Goal: Information Seeking & Learning: Learn about a topic

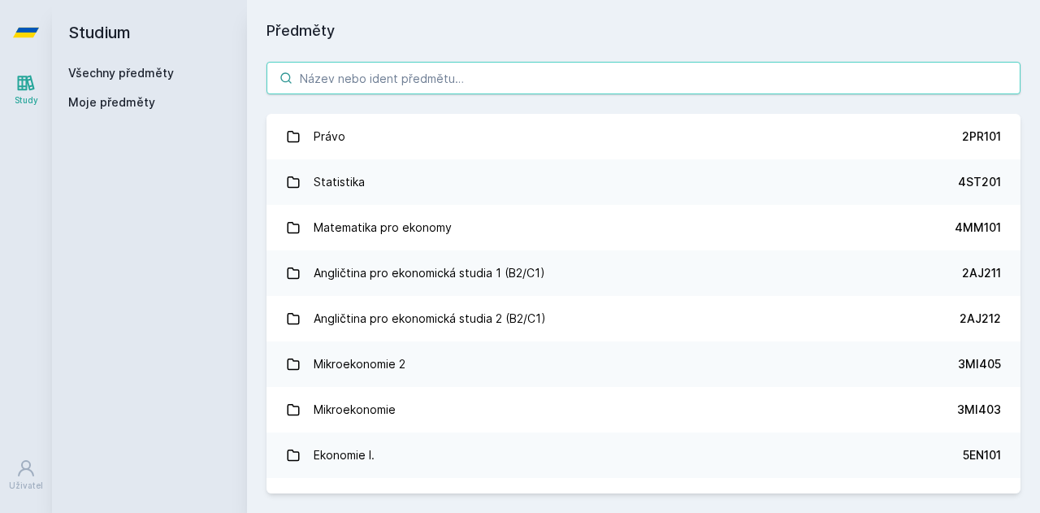
click at [454, 77] on input "search" at bounding box center [644, 78] width 754 height 33
type input "v"
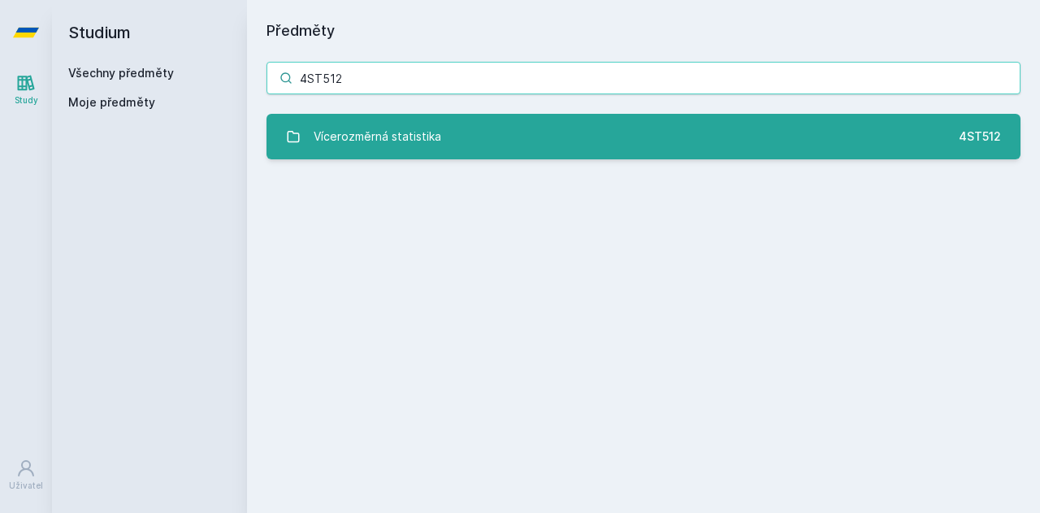
type input "4ST512"
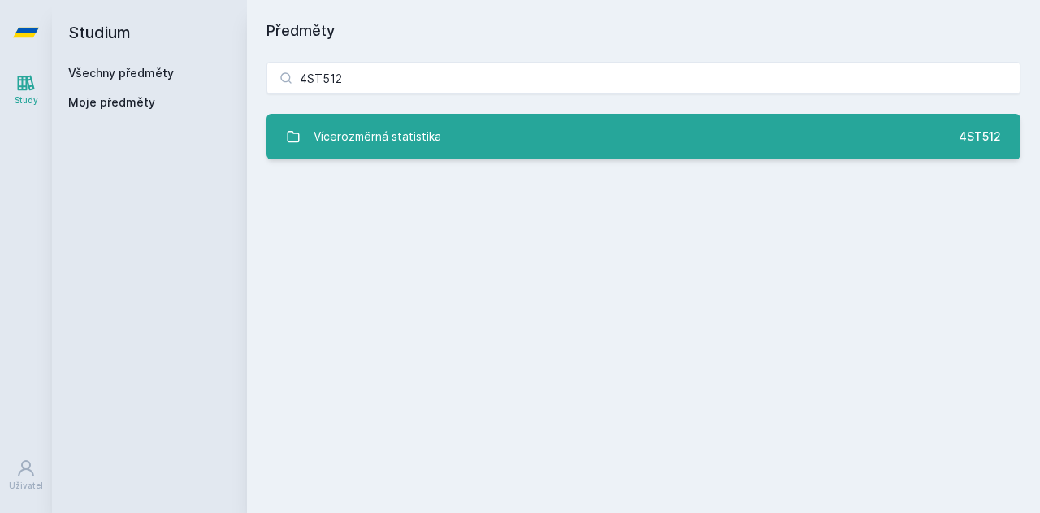
click at [444, 143] on link "Vícerozměrná statistika 4ST512" at bounding box center [644, 137] width 754 height 46
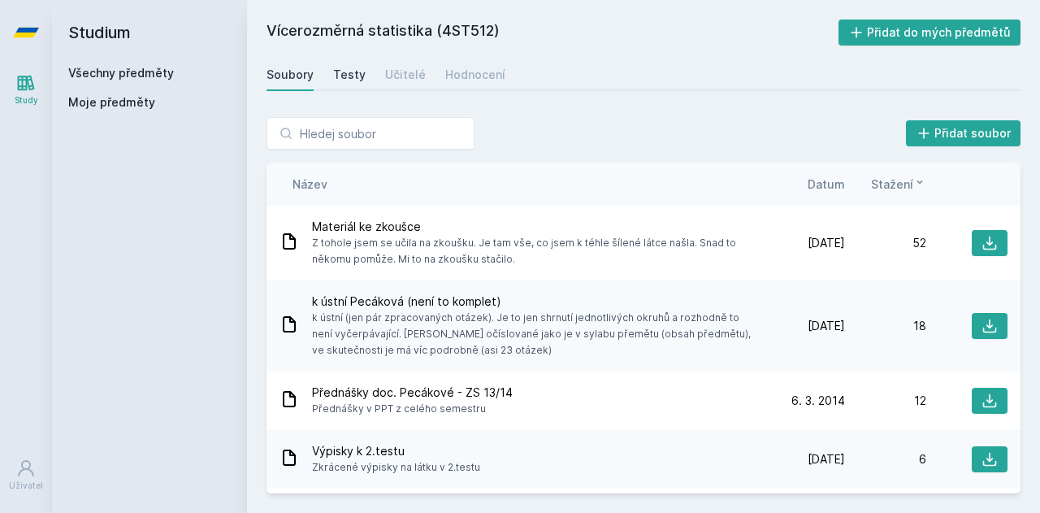
click at [353, 76] on div "Testy" at bounding box center [349, 75] width 33 height 16
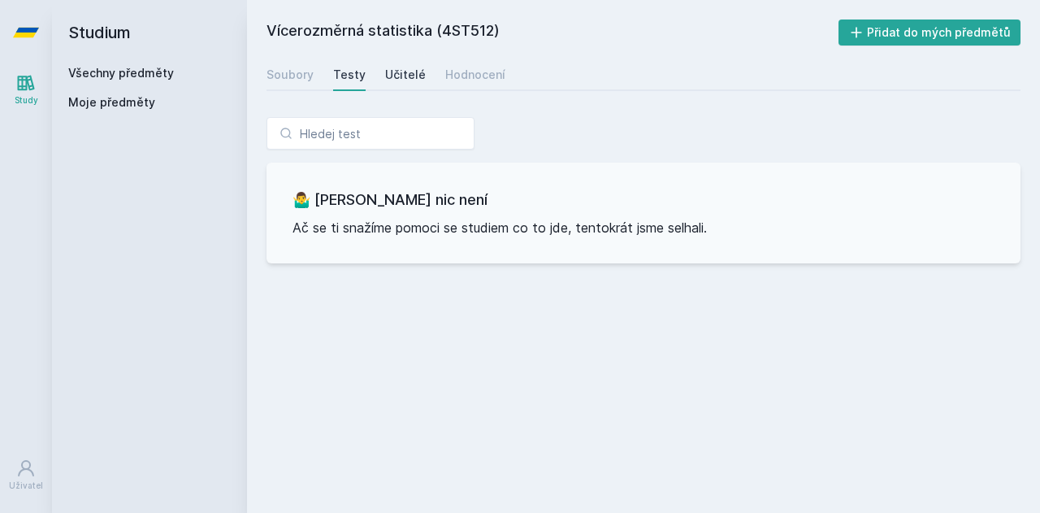
click at [410, 79] on div "Učitelé" at bounding box center [405, 75] width 41 height 16
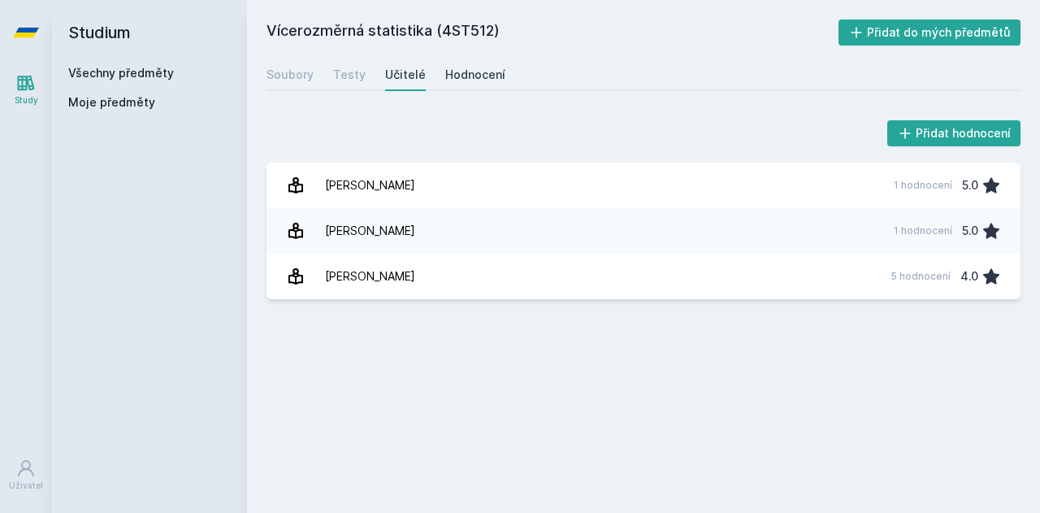
click at [462, 76] on div "Hodnocení" at bounding box center [475, 75] width 60 height 16
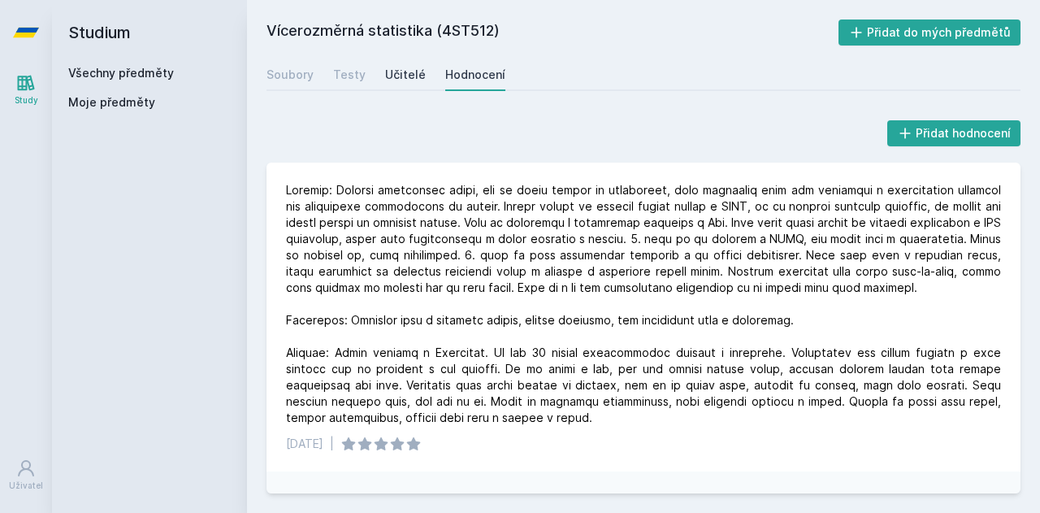
click at [397, 77] on div "Učitelé" at bounding box center [405, 75] width 41 height 16
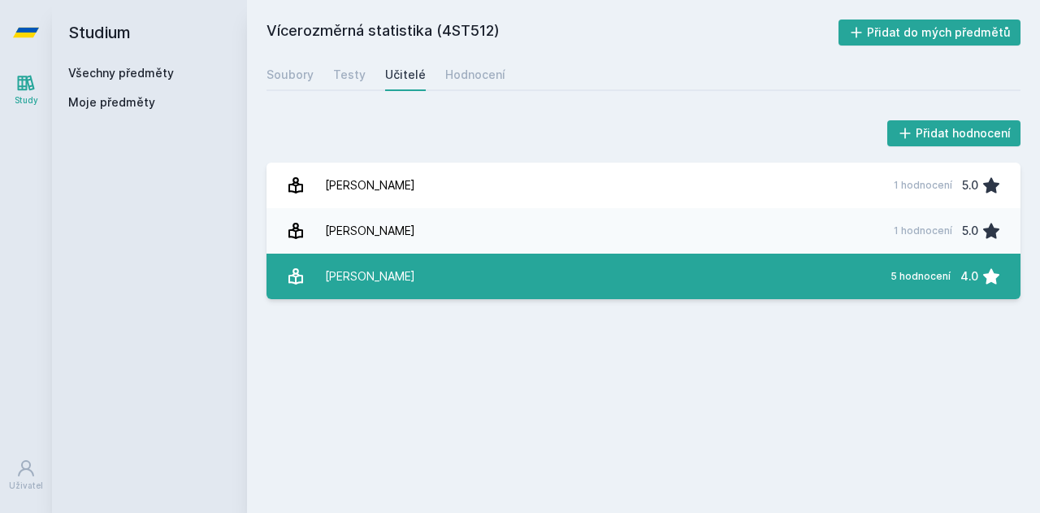
click at [419, 281] on link "[PERSON_NAME] 5 hodnocení 4.0" at bounding box center [644, 277] width 754 height 46
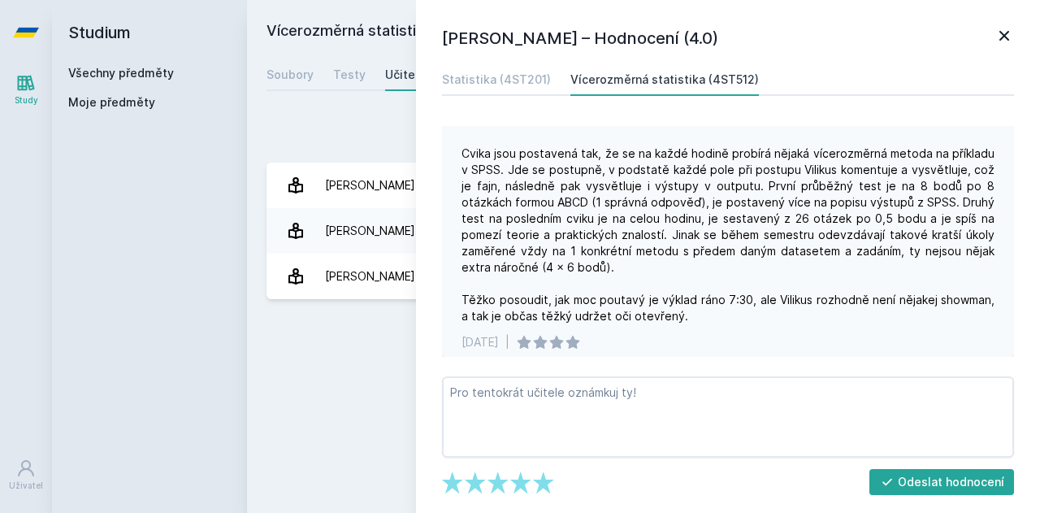
scroll to position [101, 0]
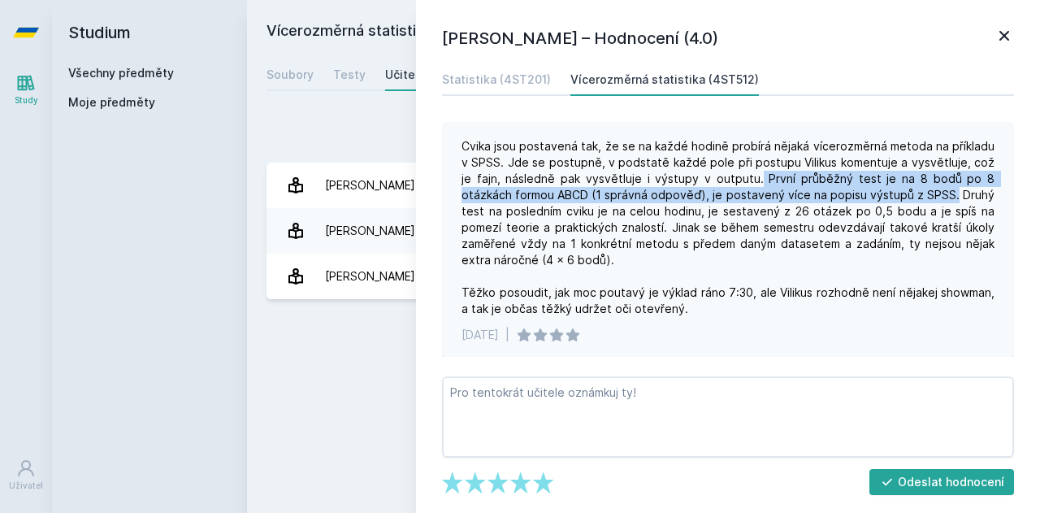
drag, startPoint x: 760, startPoint y: 175, endPoint x: 950, endPoint y: 198, distance: 191.5
click at [950, 198] on div "Cvika jsou postavená tak, že se na každé hodině probírá nějaká vícerozměrná met…" at bounding box center [728, 227] width 533 height 179
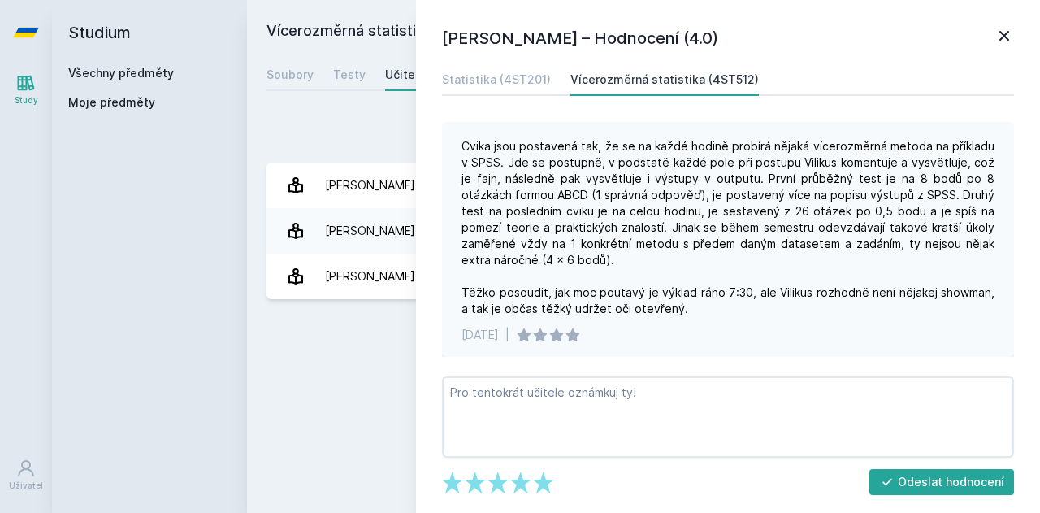
click at [624, 211] on div "Cvika jsou postavená tak, že se na každé hodině probírá nějaká vícerozměrná met…" at bounding box center [728, 227] width 533 height 179
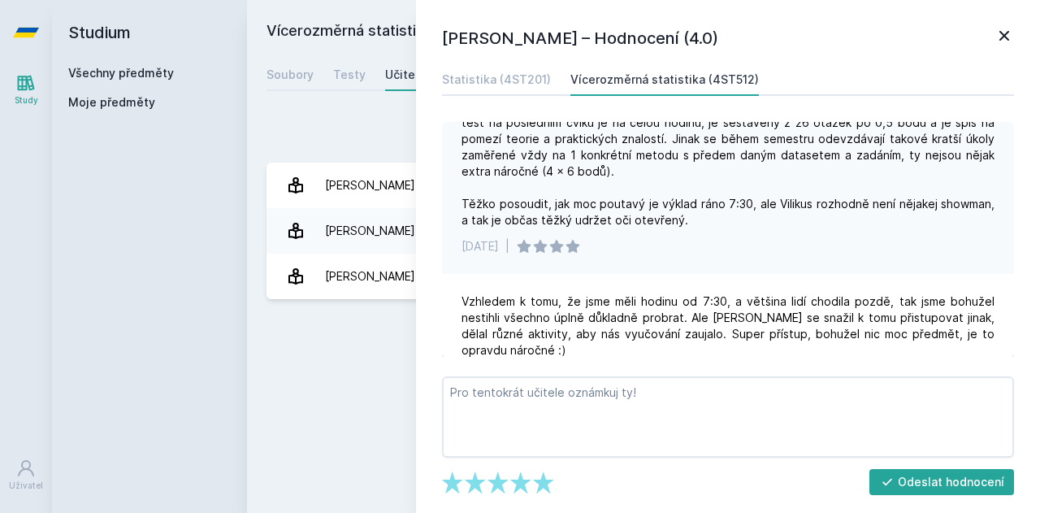
scroll to position [0, 0]
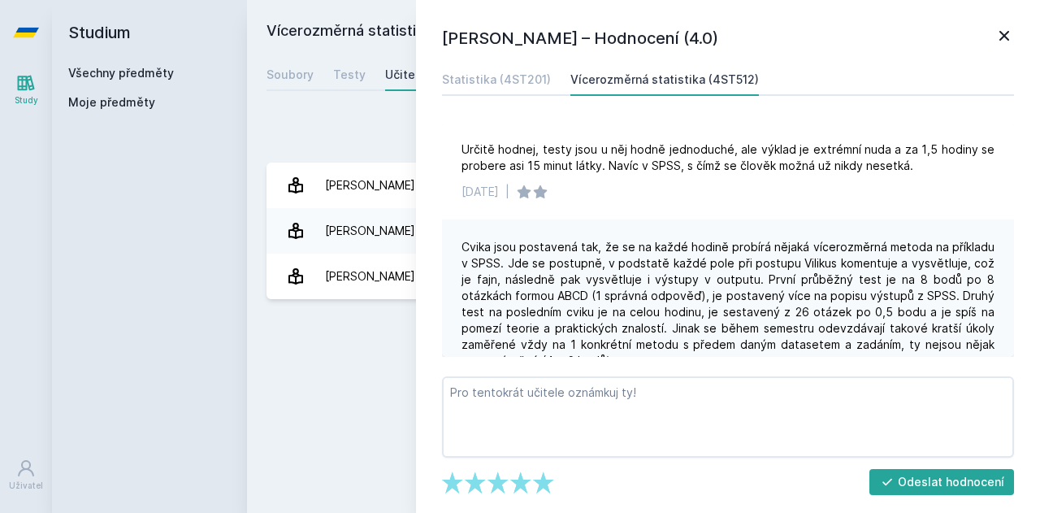
click at [1005, 37] on icon at bounding box center [1005, 36] width 10 height 10
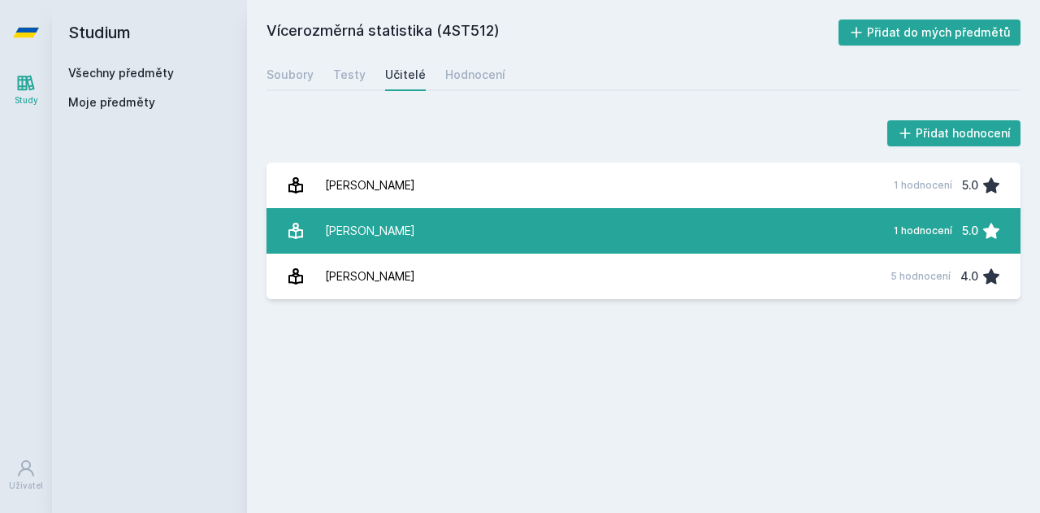
click at [454, 230] on link "[PERSON_NAME] 1 hodnocení 5.0" at bounding box center [644, 231] width 754 height 46
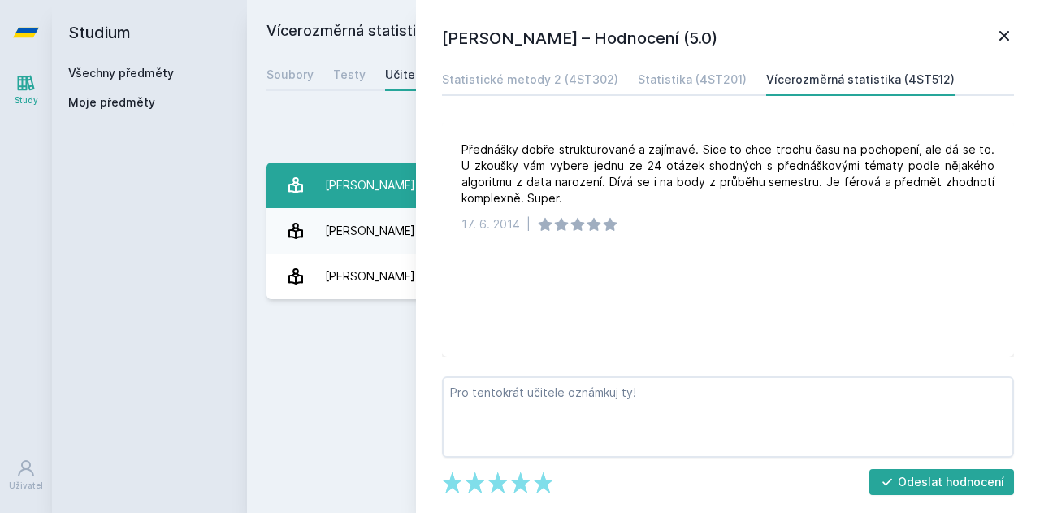
click at [380, 201] on div "[PERSON_NAME]" at bounding box center [370, 185] width 90 height 33
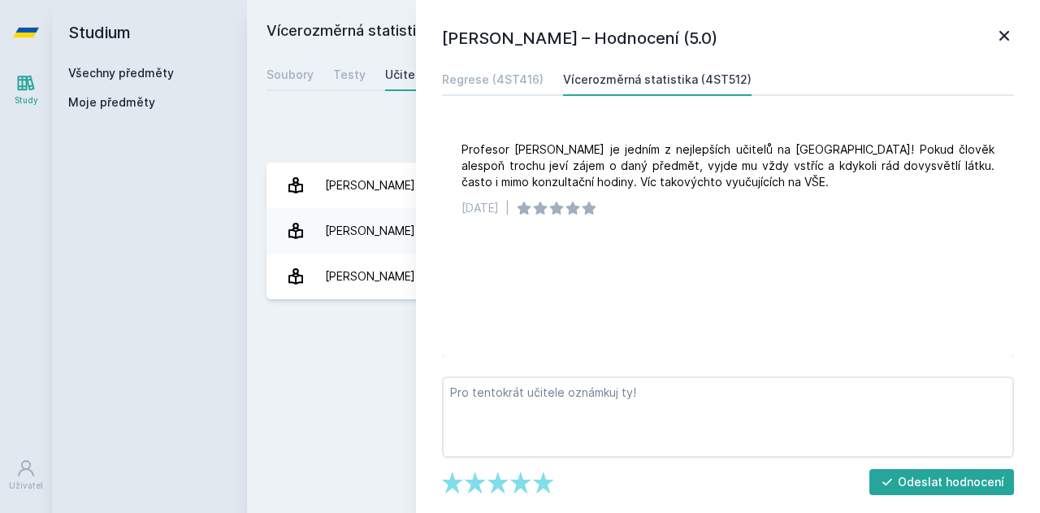
click at [1001, 35] on icon at bounding box center [1005, 36] width 20 height 20
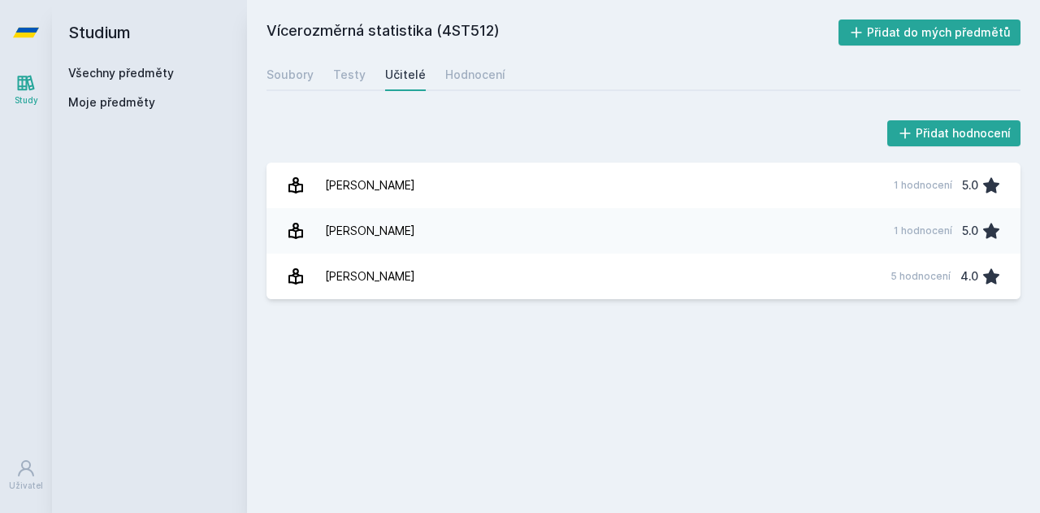
click at [92, 68] on link "Všechny předměty" at bounding box center [121, 73] width 106 height 14
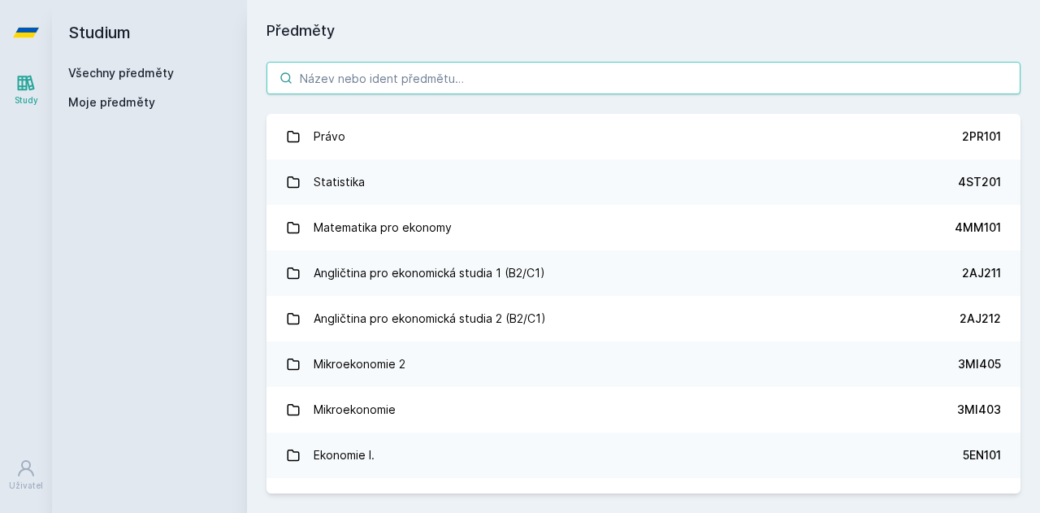
click at [325, 74] on input "search" at bounding box center [644, 78] width 754 height 33
paste input "3MI411"
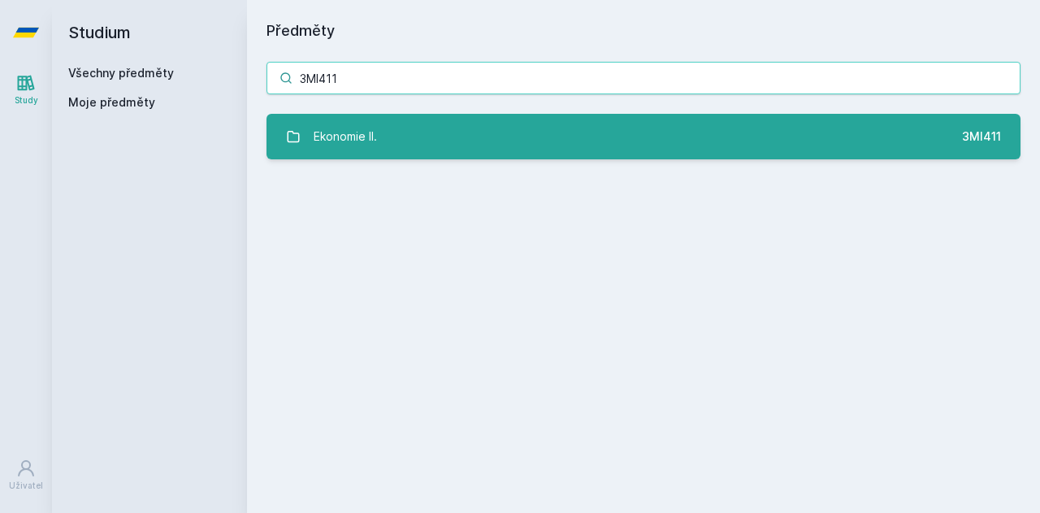
type input "3MI411"
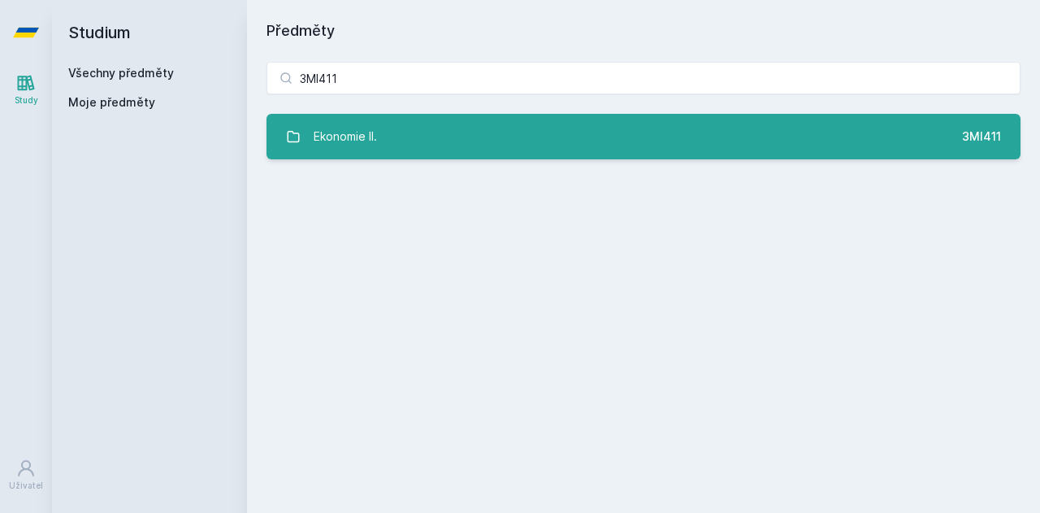
click at [390, 142] on link "Ekonomie II. 3MI411" at bounding box center [644, 137] width 754 height 46
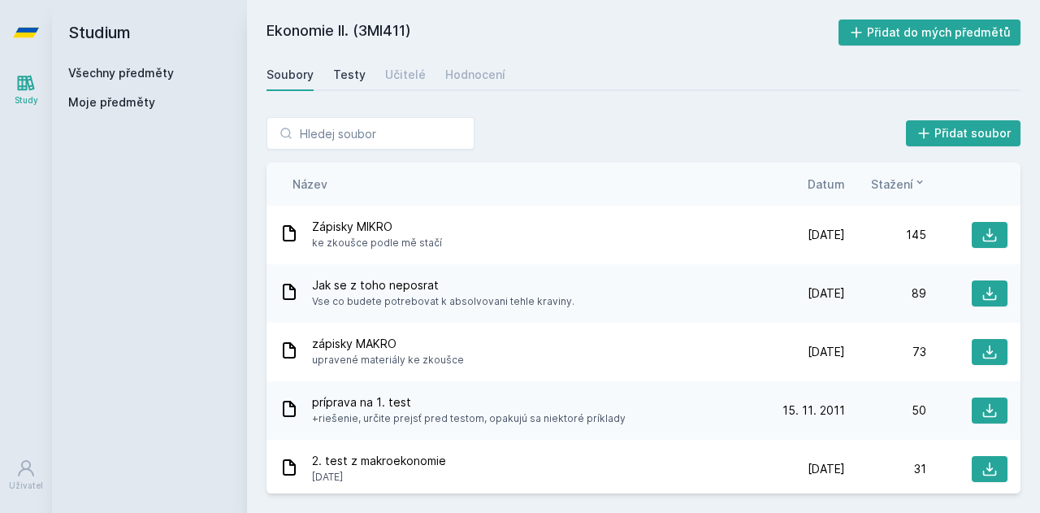
click at [356, 80] on div "Testy" at bounding box center [349, 75] width 33 height 16
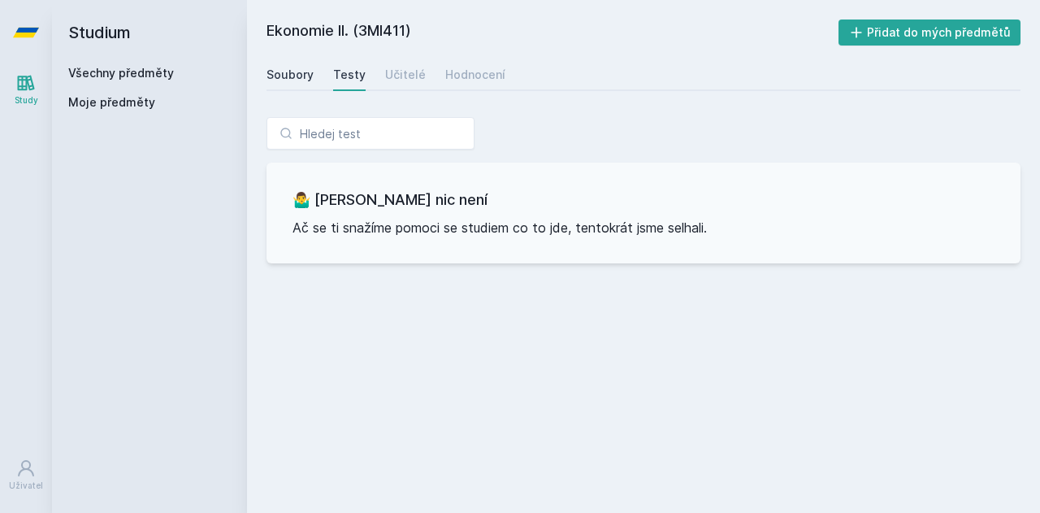
click at [292, 74] on div "Soubory" at bounding box center [290, 75] width 47 height 16
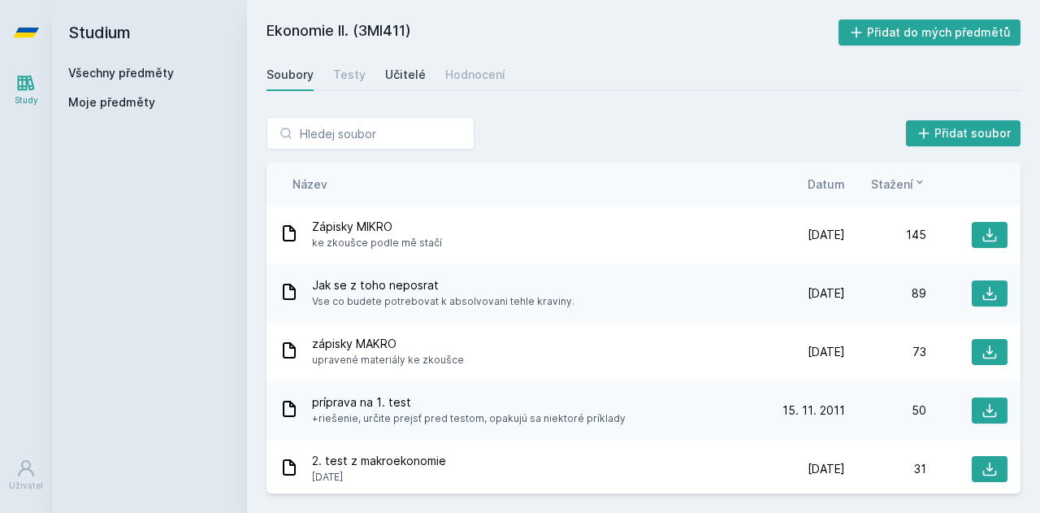
click at [401, 79] on div "Učitelé" at bounding box center [405, 75] width 41 height 16
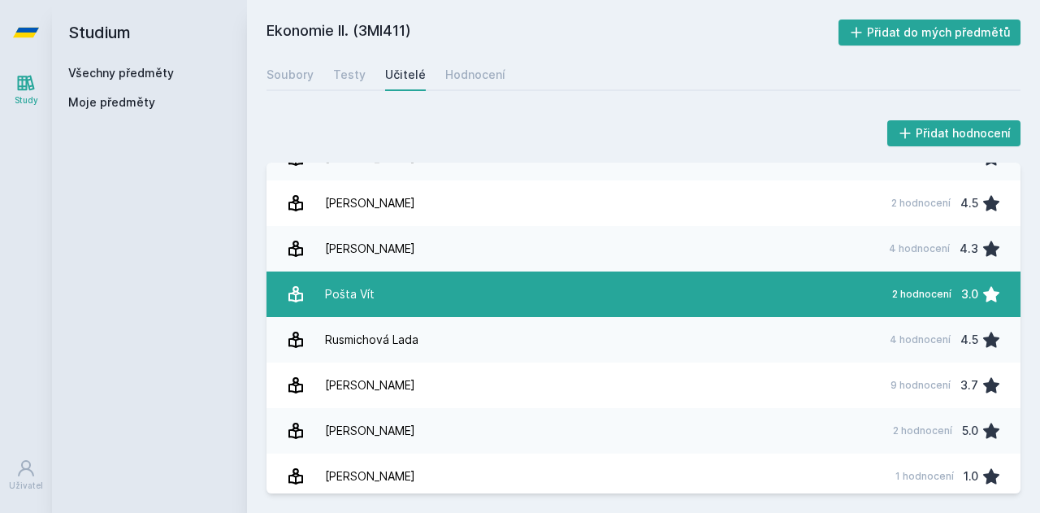
scroll to position [167, 0]
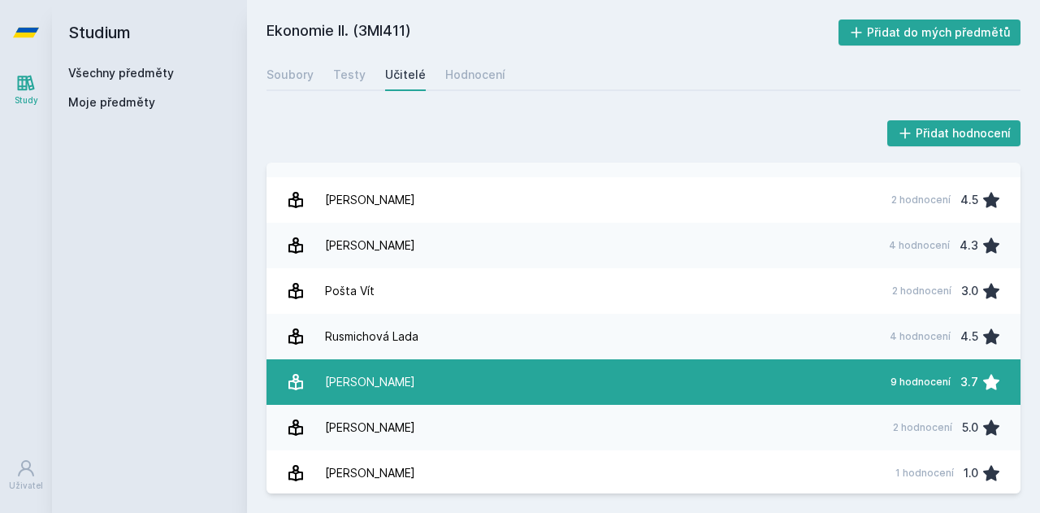
click at [363, 376] on div "[PERSON_NAME]" at bounding box center [370, 382] width 90 height 33
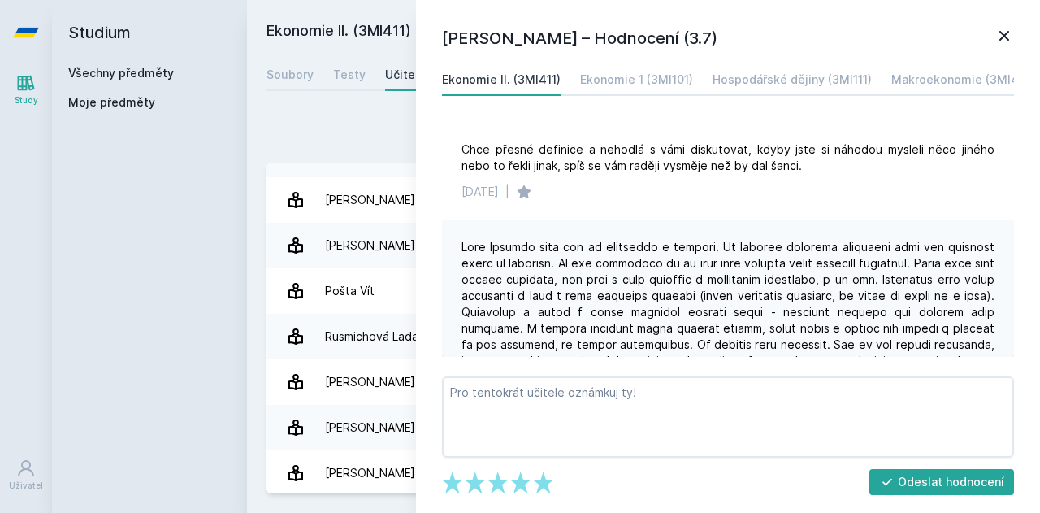
click at [1005, 32] on icon at bounding box center [1005, 36] width 20 height 20
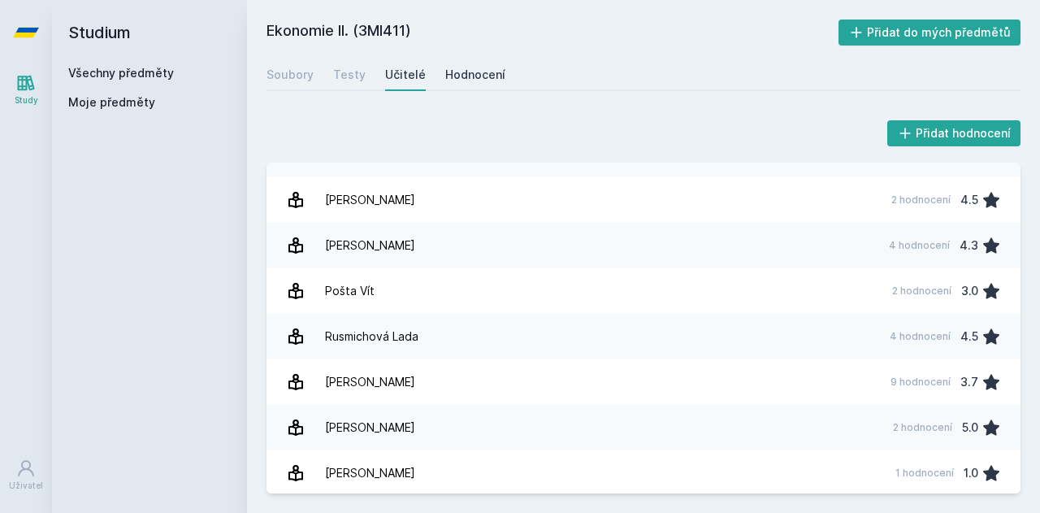
click at [477, 79] on div "Hodnocení" at bounding box center [475, 75] width 60 height 16
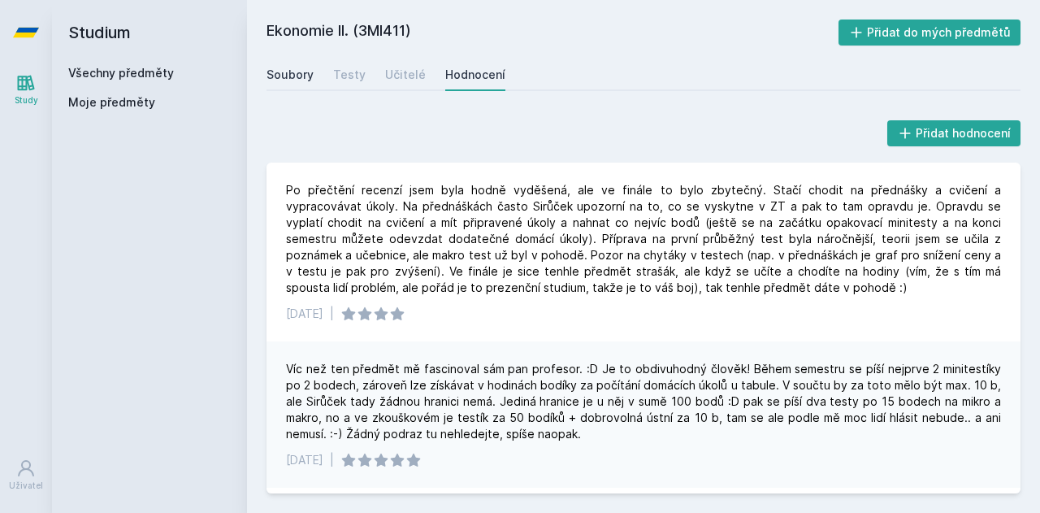
click at [301, 73] on div "Soubory" at bounding box center [290, 75] width 47 height 16
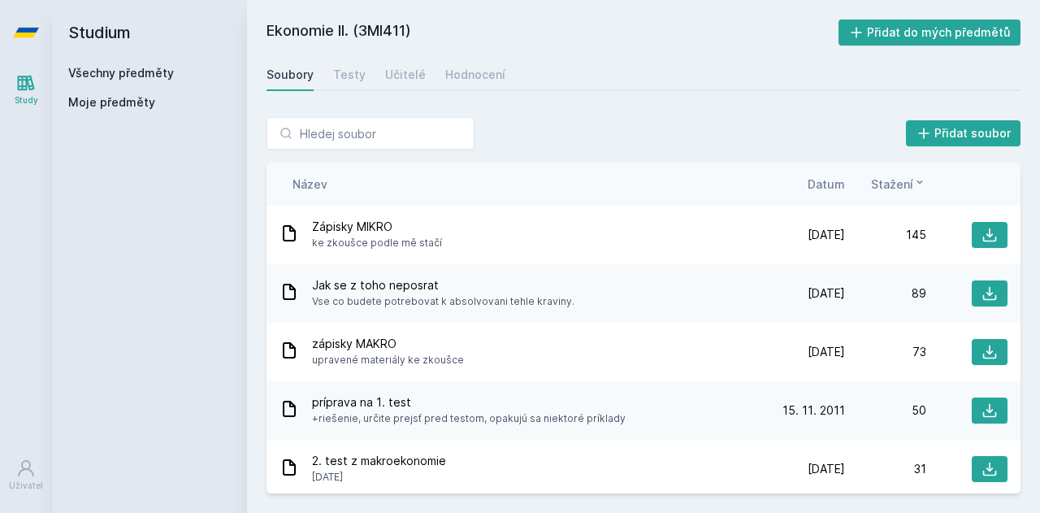
click at [841, 190] on span "Datum" at bounding box center [826, 184] width 37 height 17
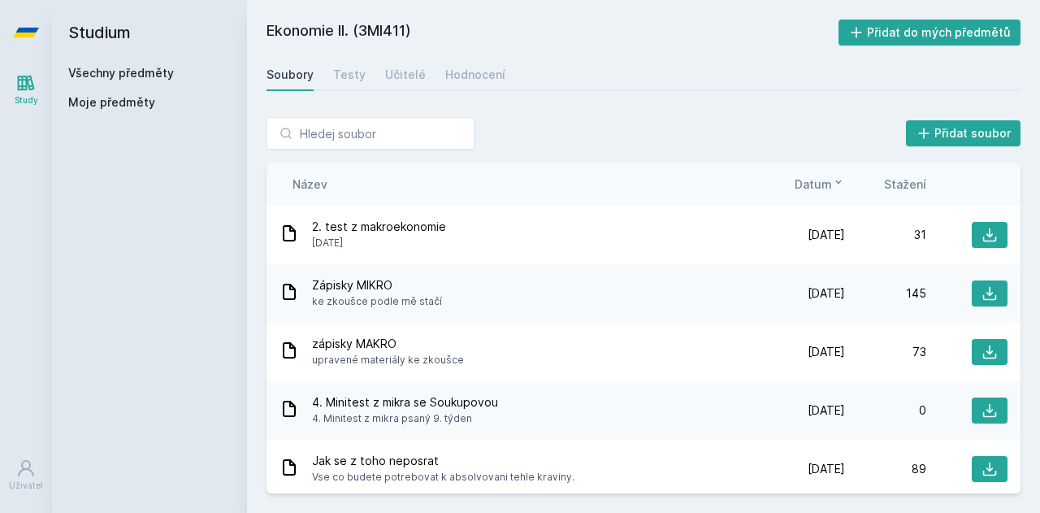
click at [831, 178] on span "Datum" at bounding box center [813, 184] width 37 height 17
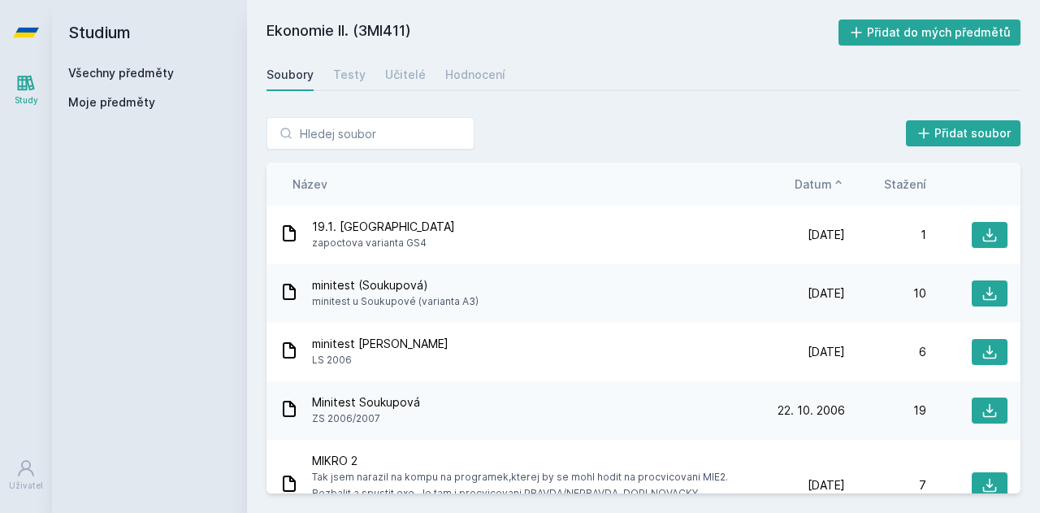
click at [831, 178] on span "Datum" at bounding box center [813, 184] width 37 height 17
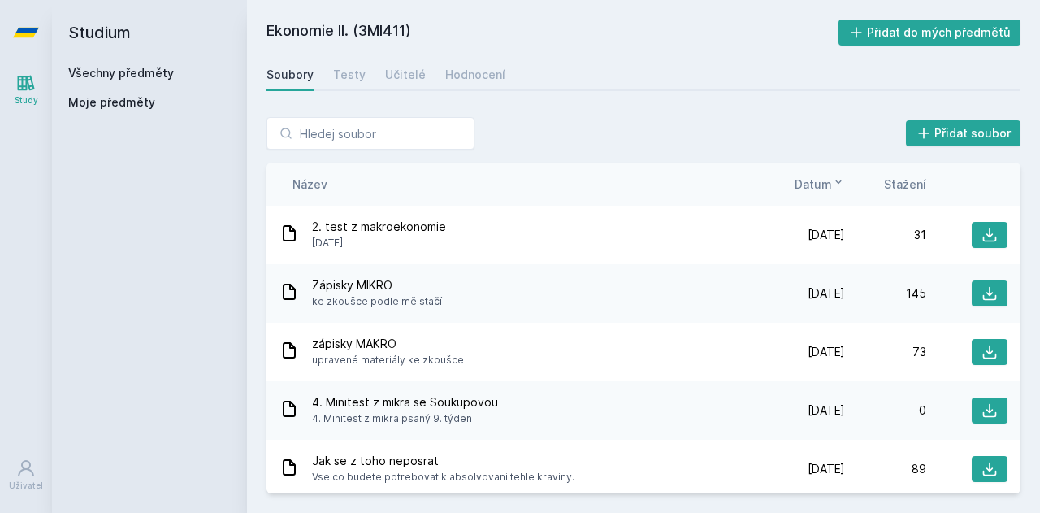
click at [910, 183] on span "Stažení" at bounding box center [905, 184] width 42 height 17
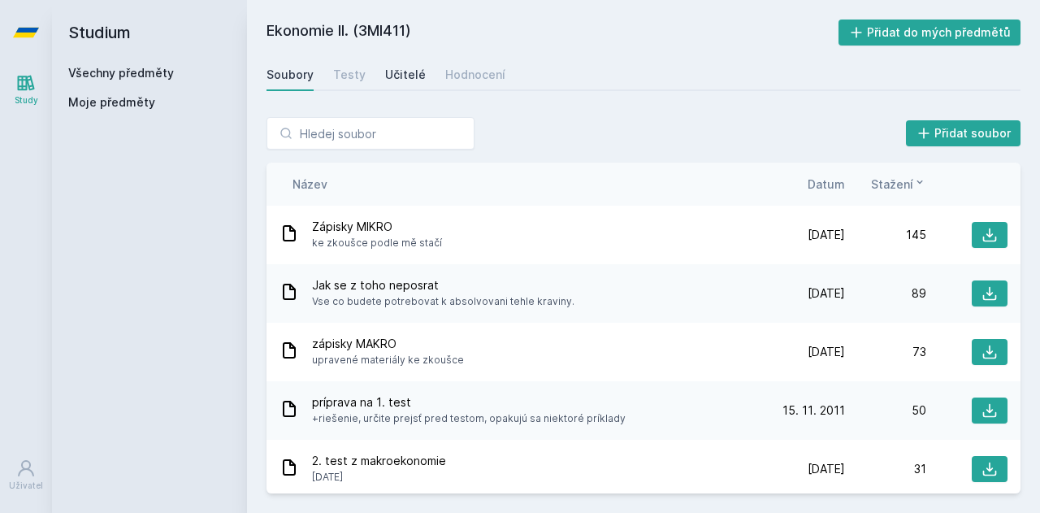
click at [419, 76] on div "Učitelé" at bounding box center [405, 75] width 41 height 16
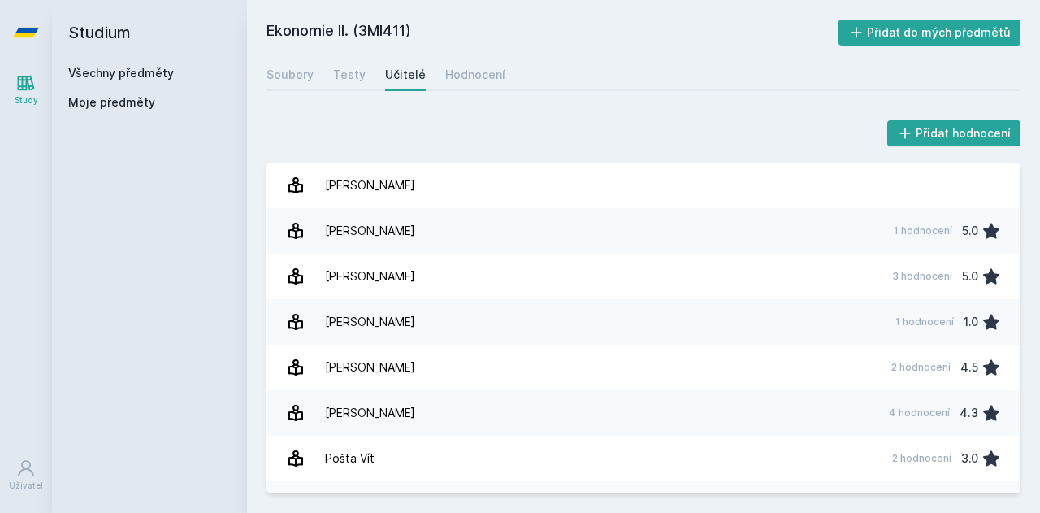
click at [362, 77] on div "Soubory Testy Učitelé Hodnocení" at bounding box center [644, 75] width 754 height 33
click at [345, 72] on div "Testy" at bounding box center [349, 75] width 33 height 16
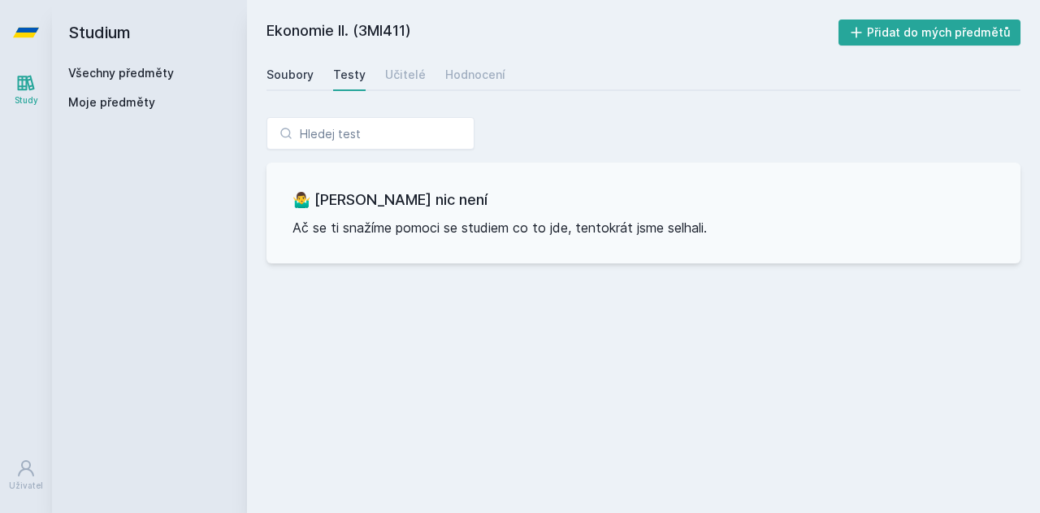
click at [296, 77] on div "Soubory" at bounding box center [290, 75] width 47 height 16
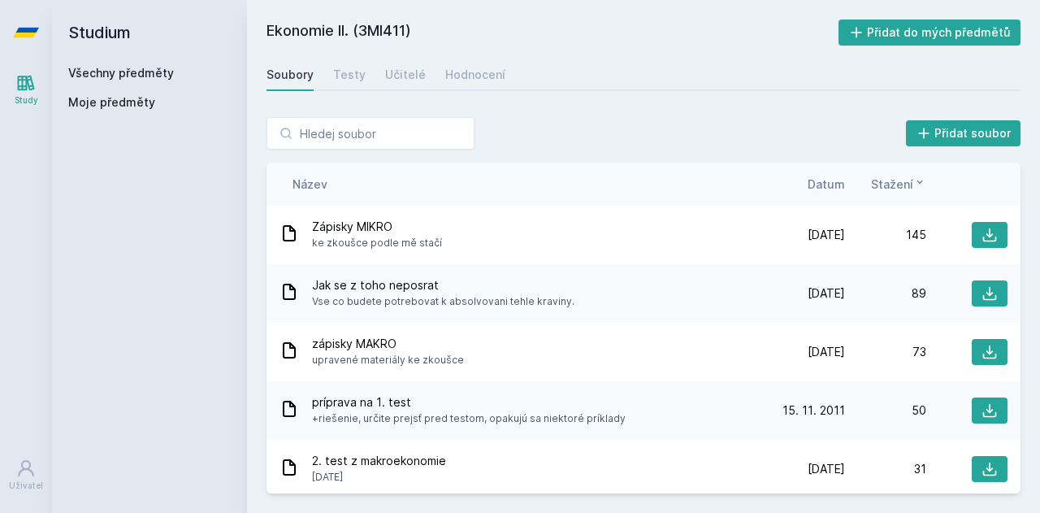
click at [140, 76] on link "Všechny předměty" at bounding box center [121, 73] width 106 height 14
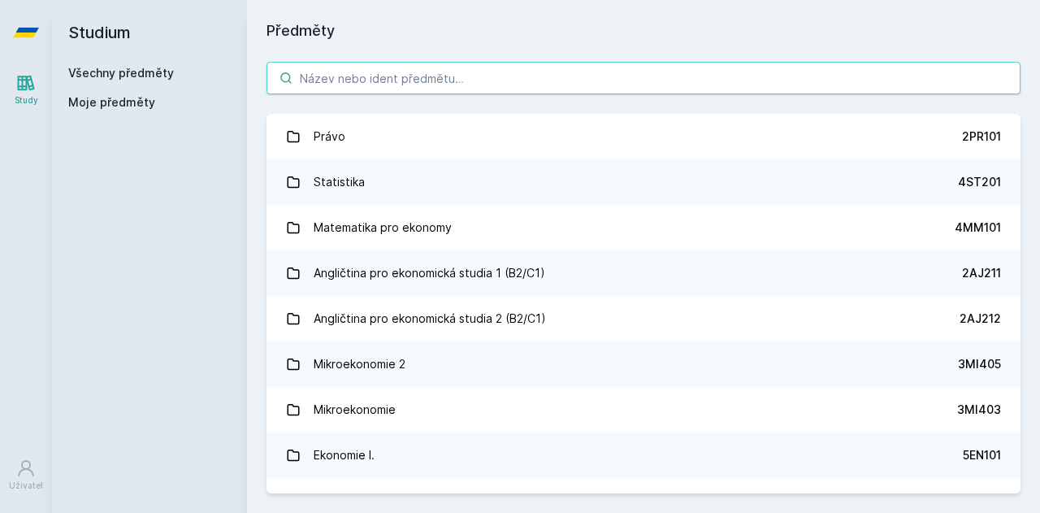
click at [348, 76] on input "search" at bounding box center [644, 78] width 754 height 33
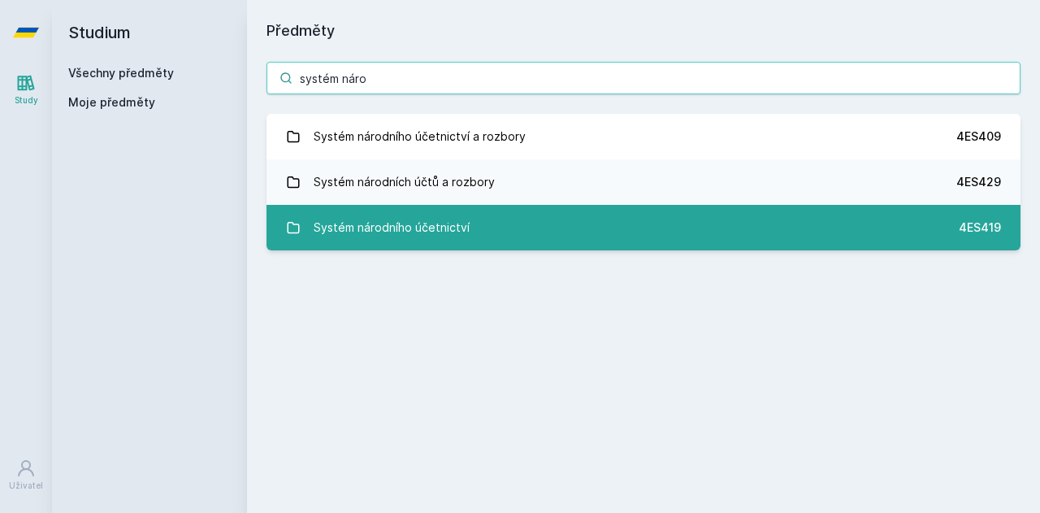
type input "systém náro"
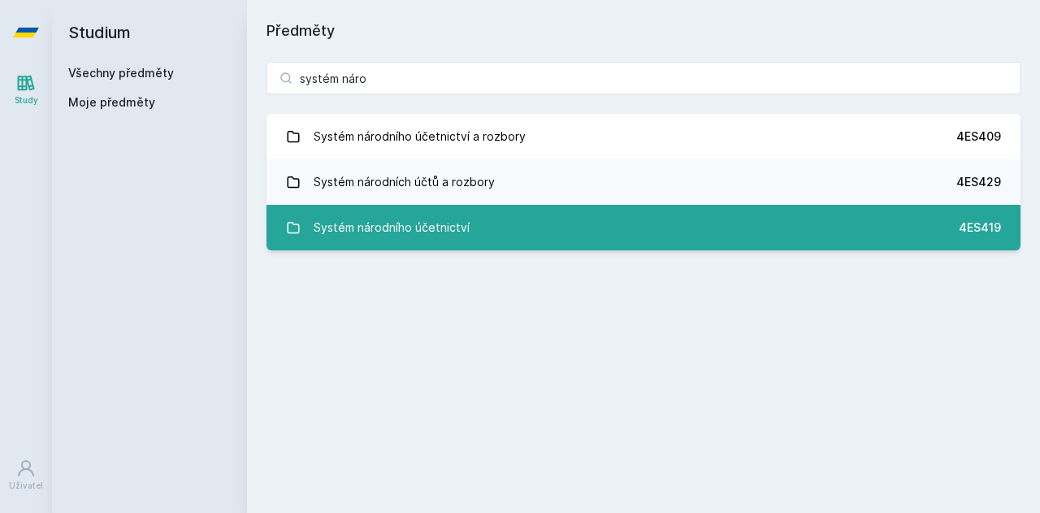
click at [375, 240] on div "Systém národního účetnictví" at bounding box center [392, 227] width 156 height 33
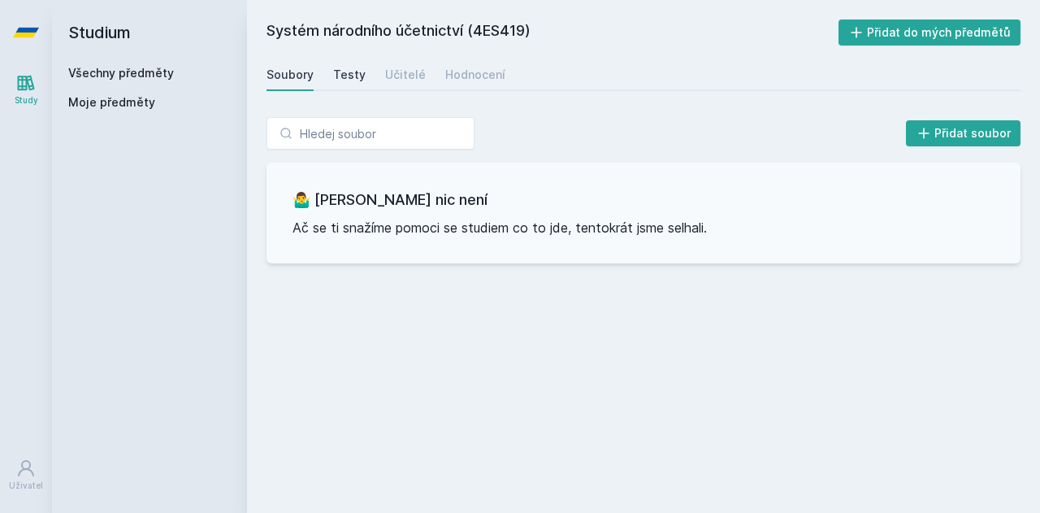
click at [351, 72] on div "Testy" at bounding box center [349, 75] width 33 height 16
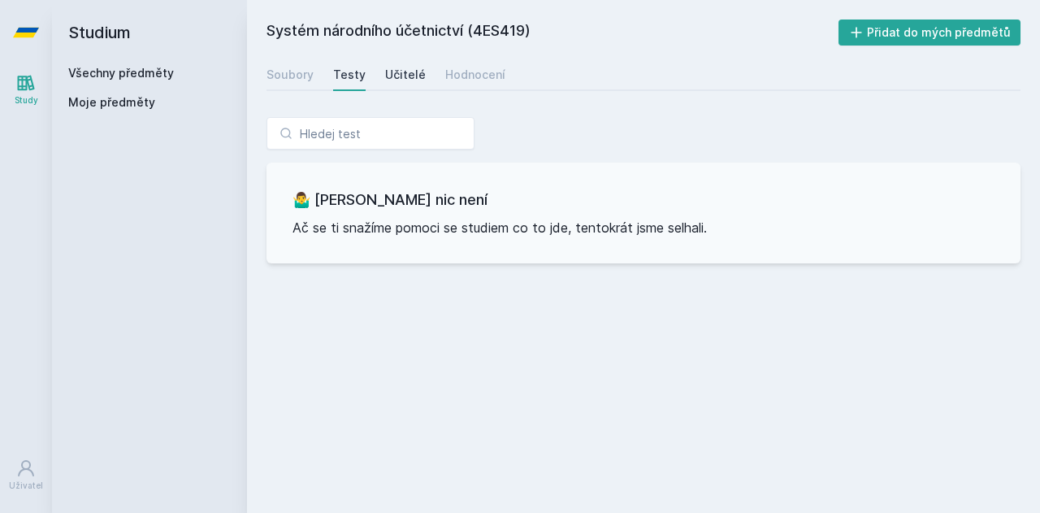
click at [394, 71] on div "Učitelé" at bounding box center [405, 75] width 41 height 16
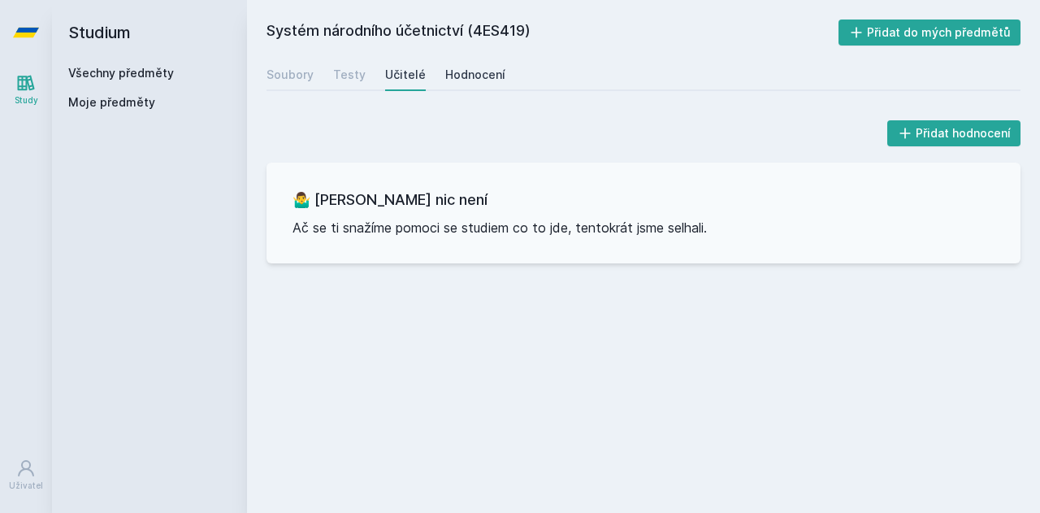
click at [468, 71] on div "Hodnocení" at bounding box center [475, 75] width 60 height 16
click at [385, 78] on div "Učitelé" at bounding box center [405, 75] width 41 height 16
click at [347, 78] on div "Testy" at bounding box center [349, 75] width 33 height 16
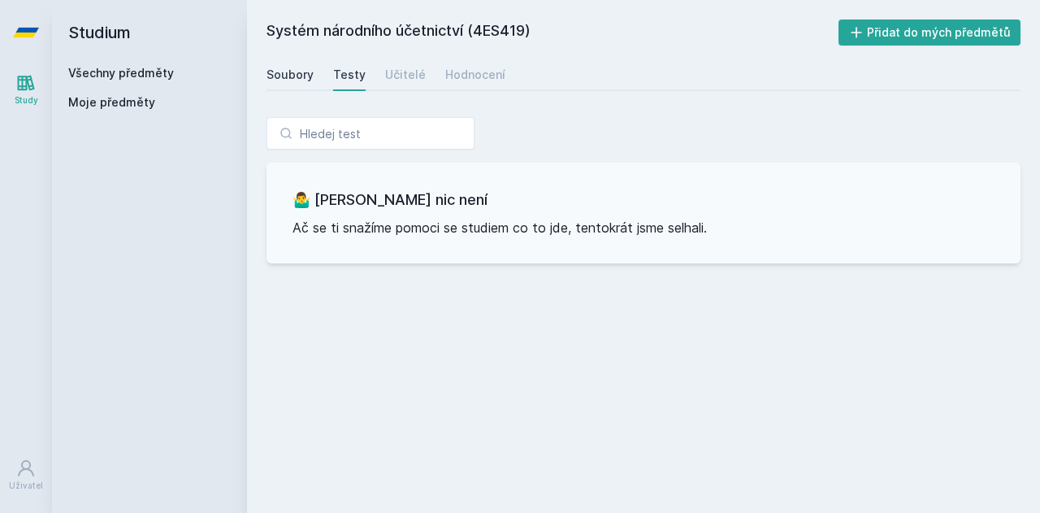
click at [282, 80] on div "Soubory" at bounding box center [290, 75] width 47 height 16
